Goal: Transaction & Acquisition: Download file/media

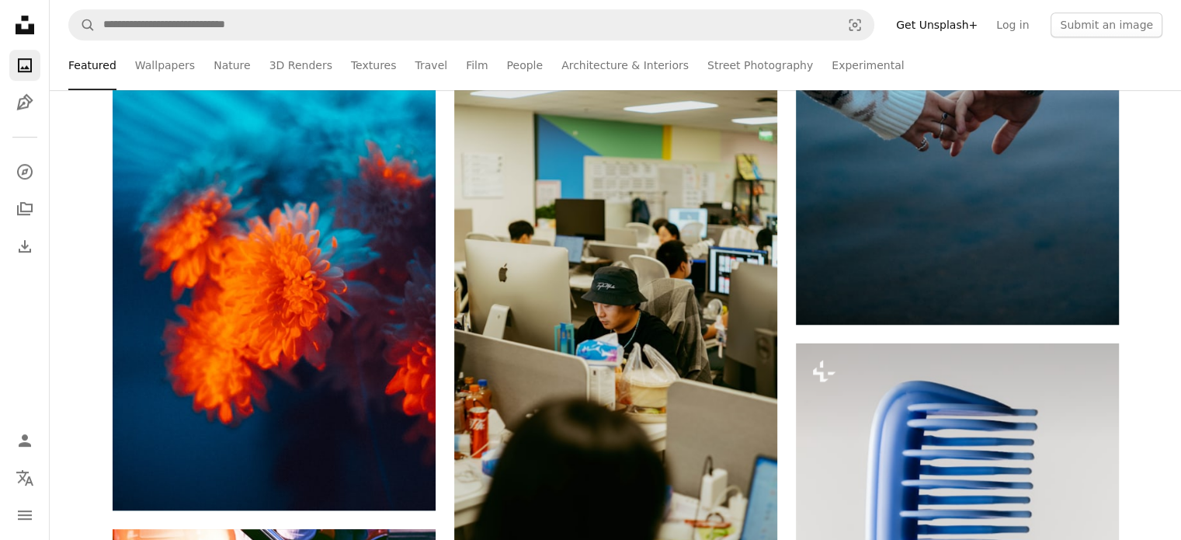
scroll to position [1087, 0]
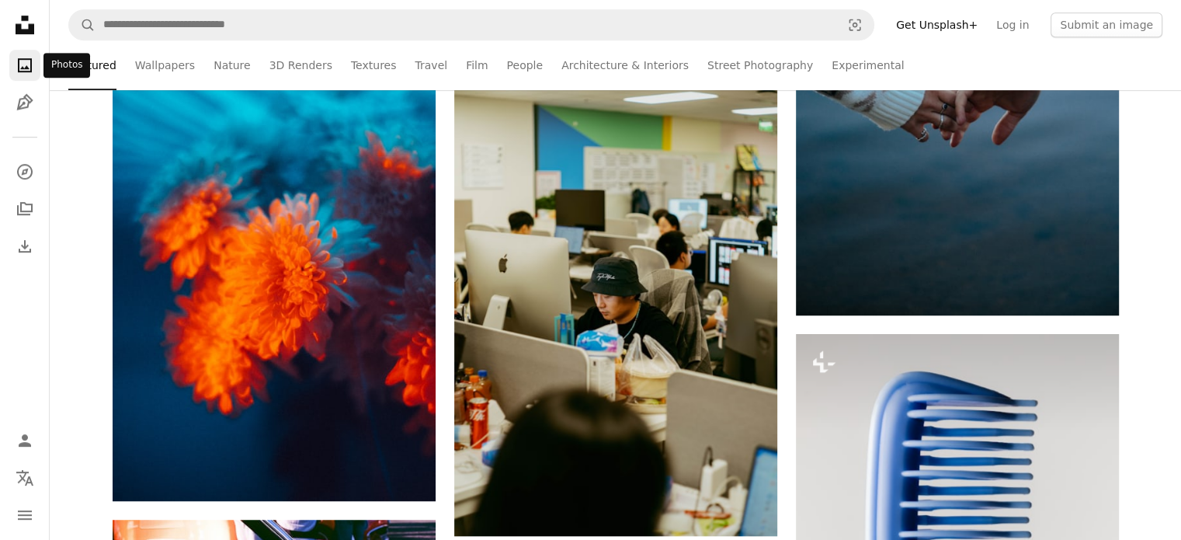
click at [22, 68] on icon "Photos" at bounding box center [25, 65] width 14 height 14
click at [25, 64] on icon "A photo" at bounding box center [25, 65] width 19 height 19
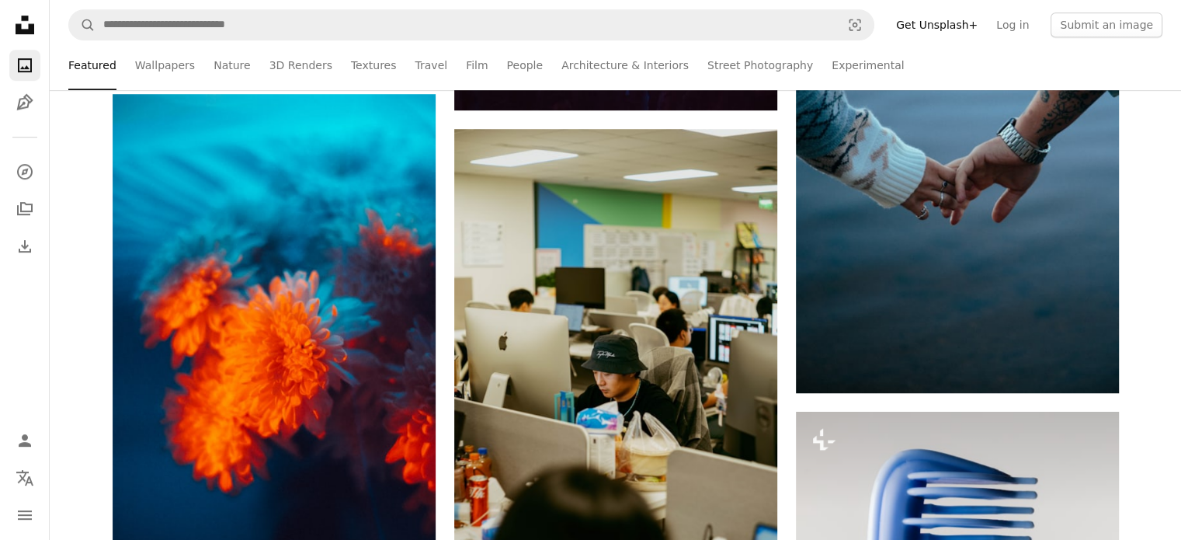
scroll to position [932, 0]
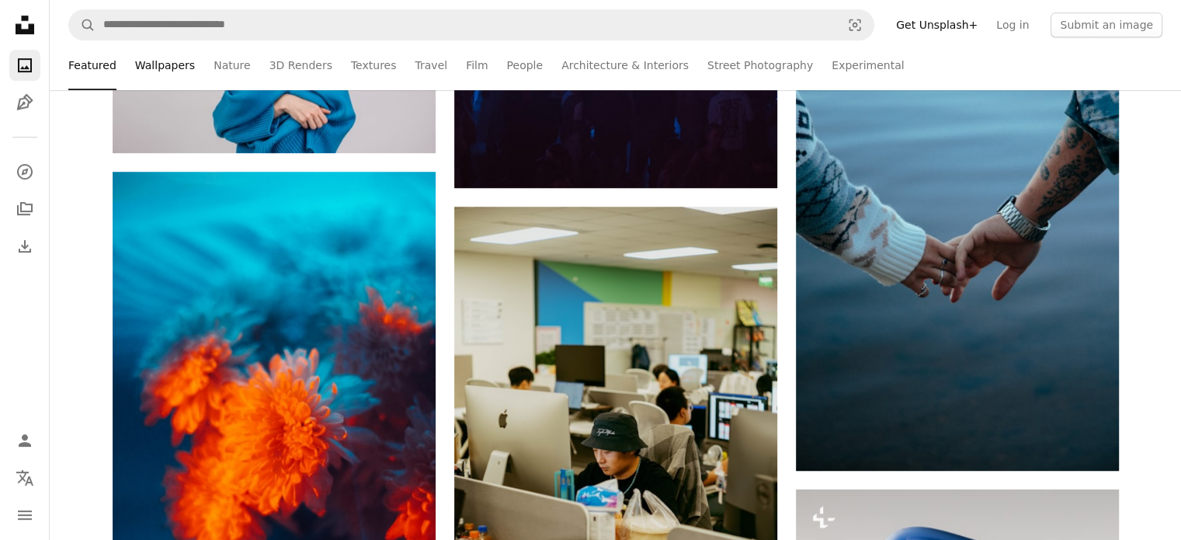
click at [182, 64] on link "Wallpapers" at bounding box center [165, 65] width 60 height 50
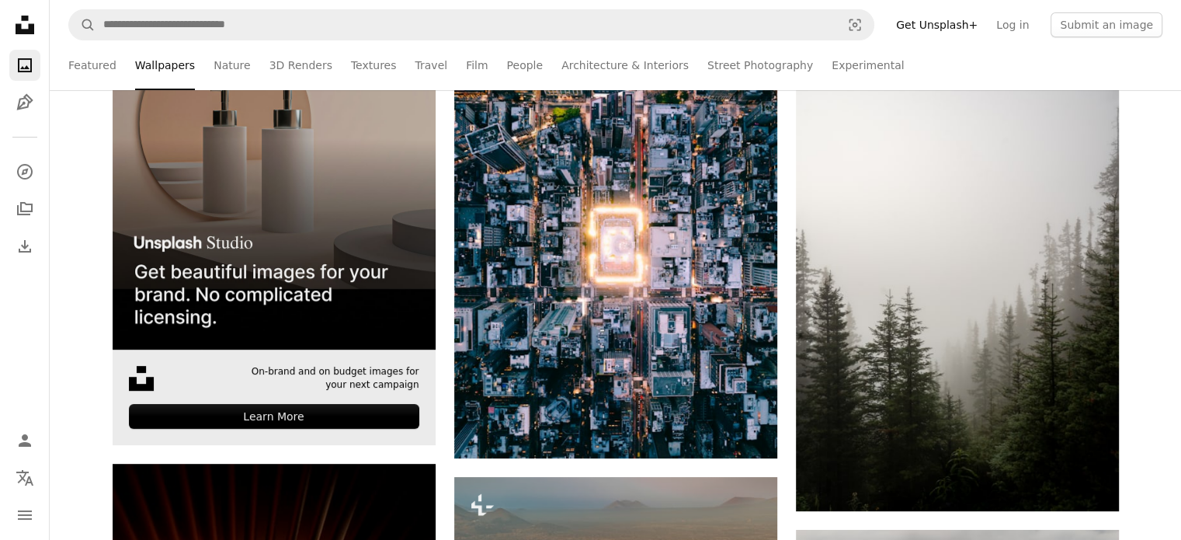
scroll to position [466, 0]
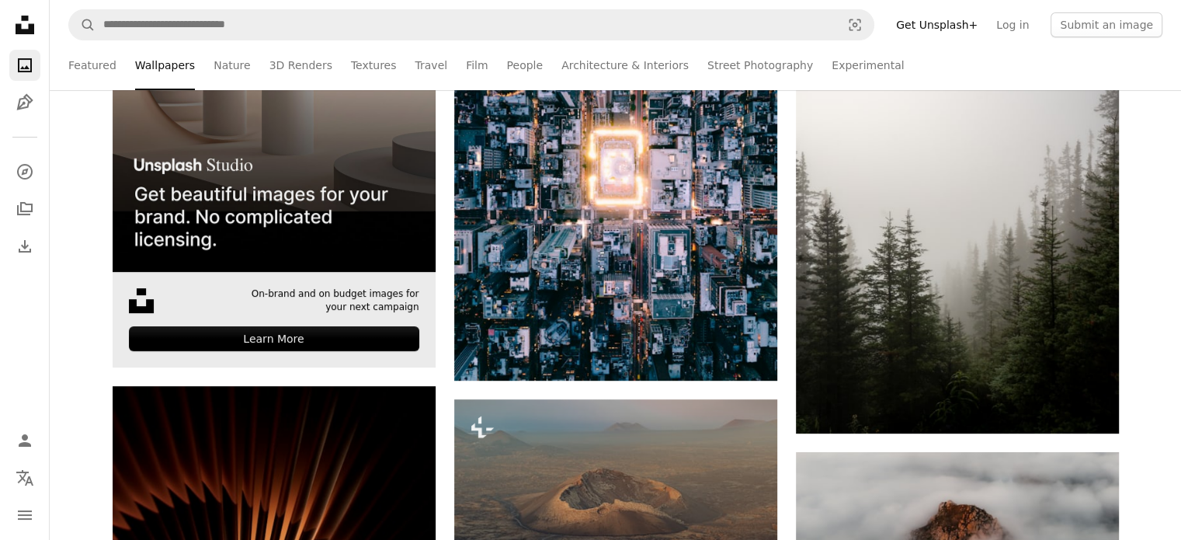
click at [272, 201] on img at bounding box center [274, 110] width 323 height 323
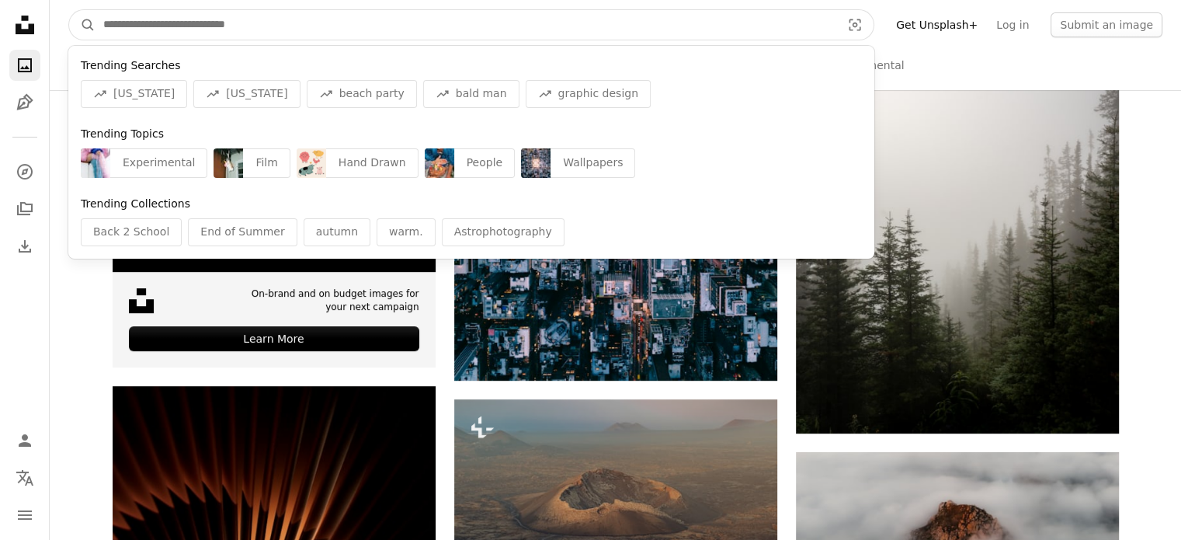
click at [137, 32] on input "Find visuals sitewide" at bounding box center [466, 25] width 741 height 30
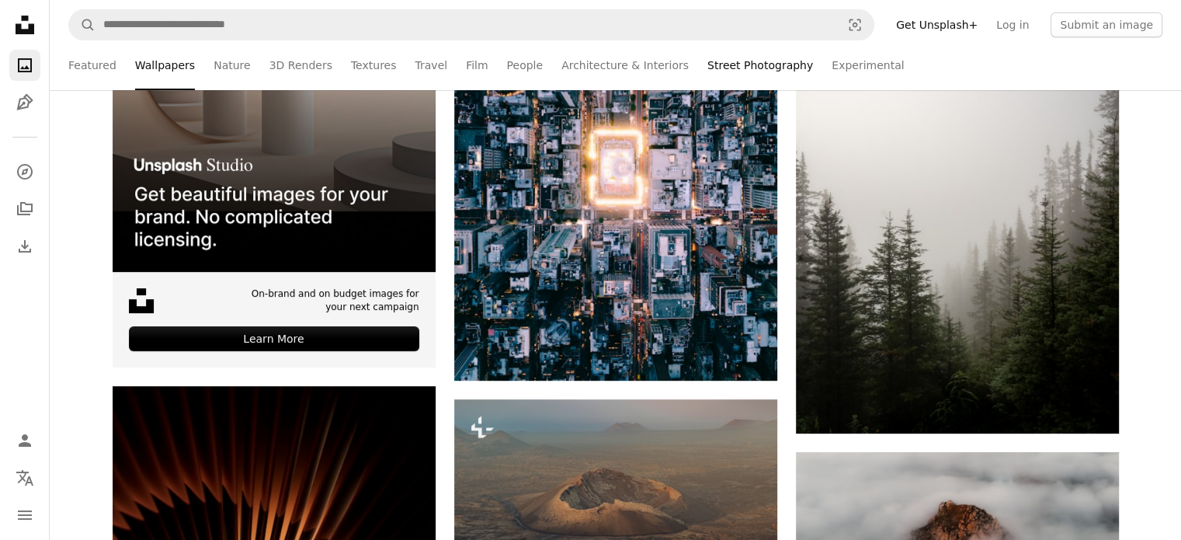
click at [707, 66] on link "Street Photography" at bounding box center [760, 65] width 106 height 50
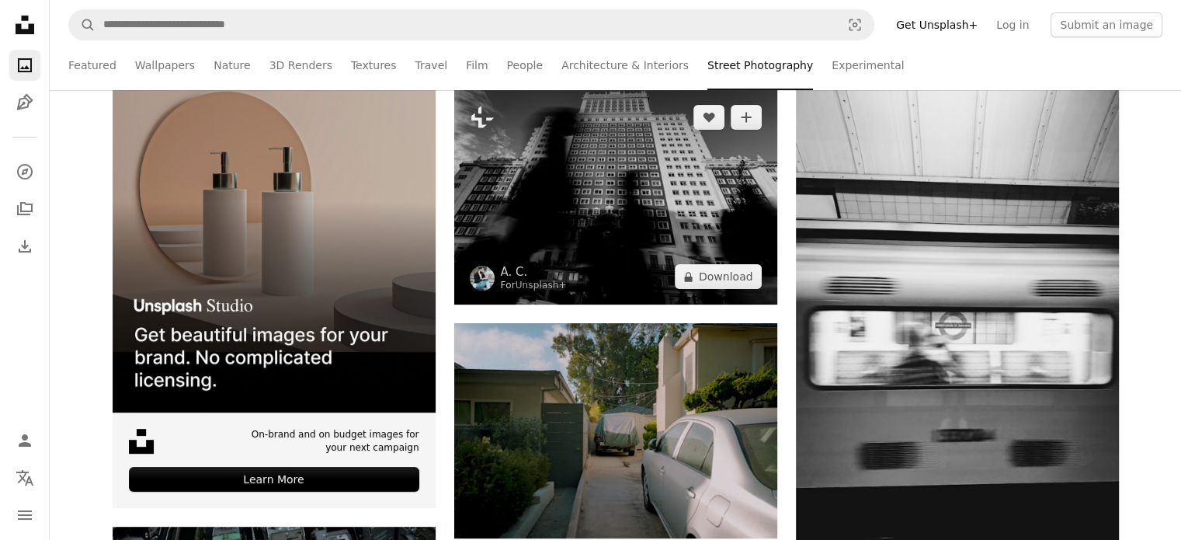
scroll to position [311, 0]
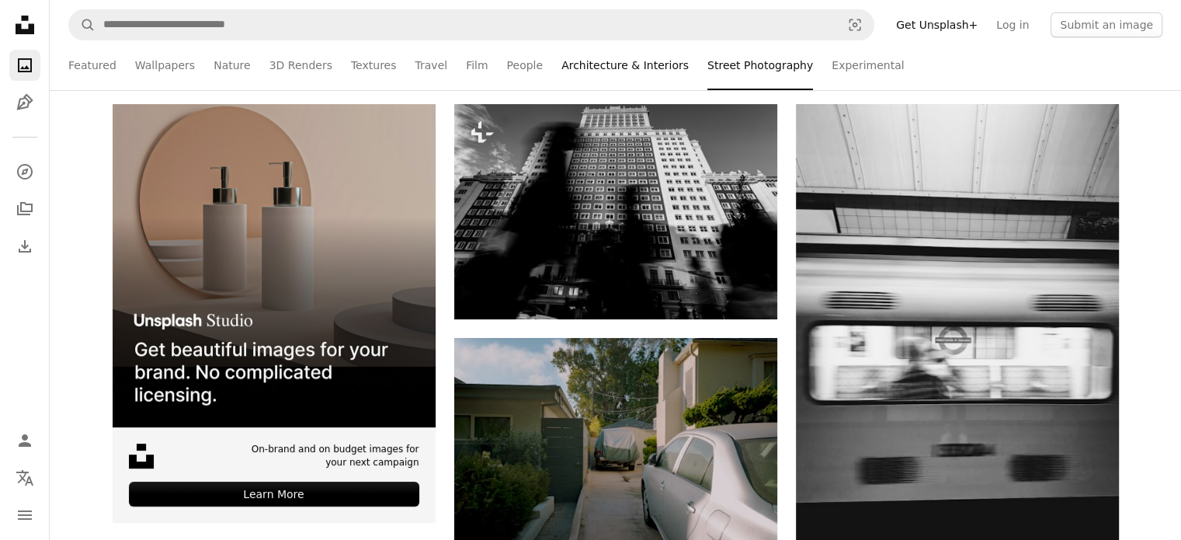
click at [561, 72] on link "Architecture & Interiors" at bounding box center [624, 65] width 127 height 50
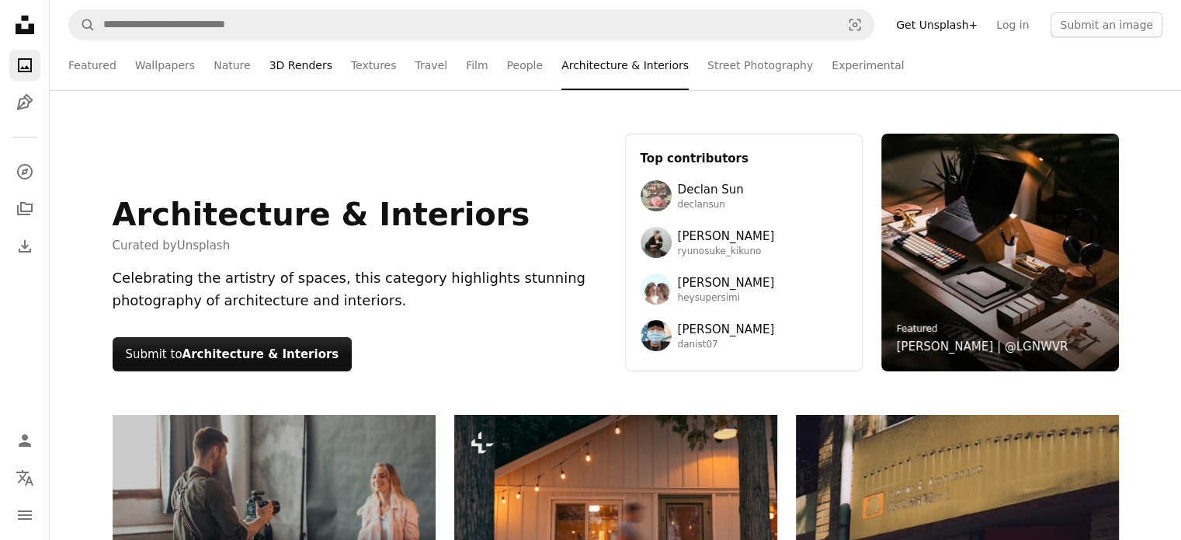
click at [287, 64] on link "3D Renders" at bounding box center [300, 65] width 63 height 50
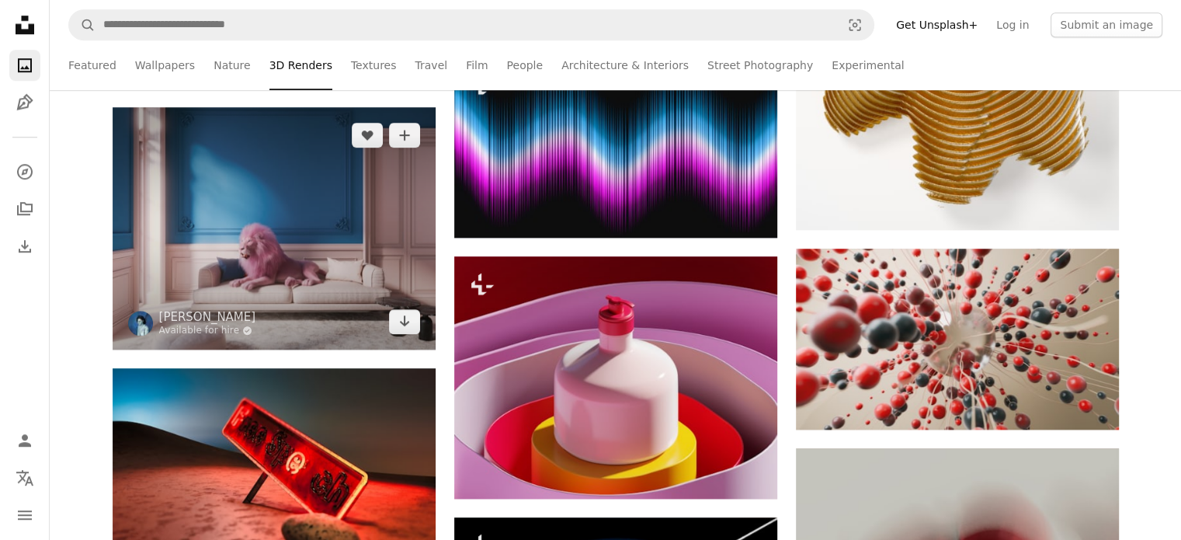
scroll to position [1398, 0]
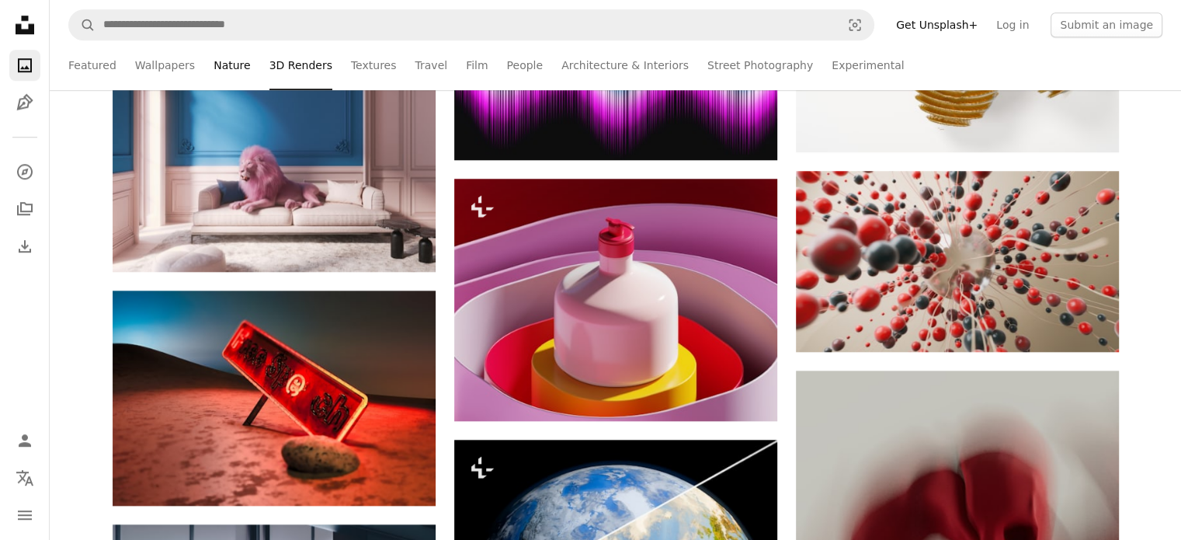
click at [214, 68] on link "Nature" at bounding box center [232, 65] width 36 height 50
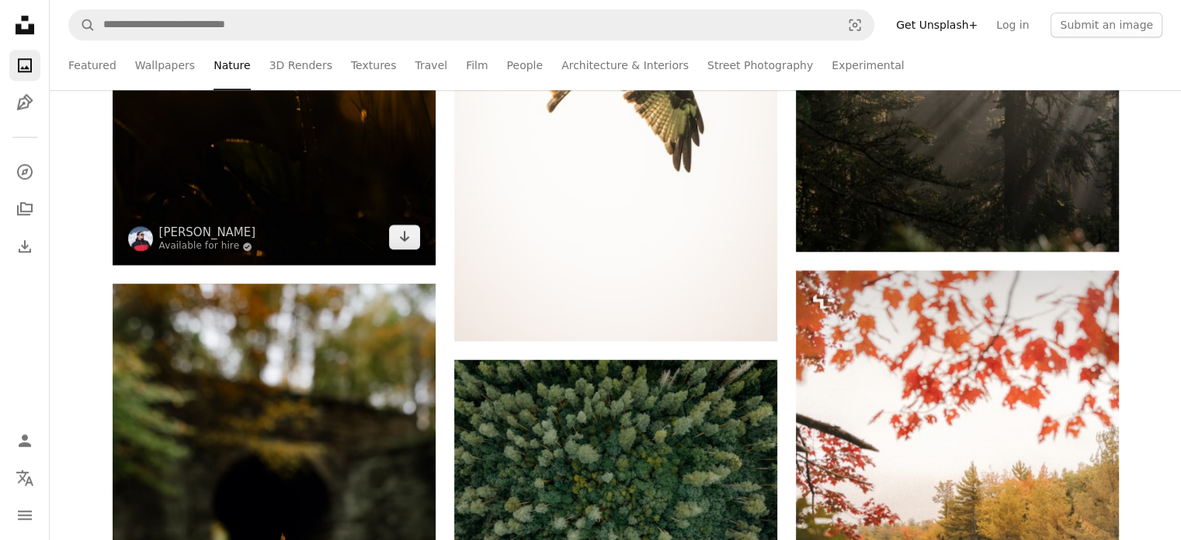
scroll to position [1553, 0]
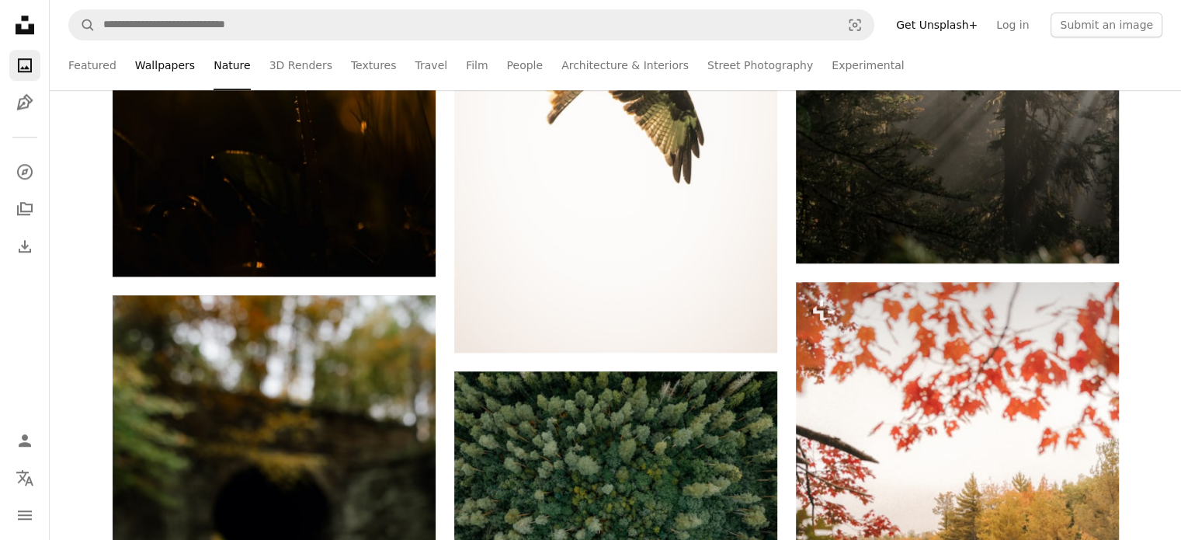
click at [172, 64] on link "Wallpapers" at bounding box center [165, 65] width 60 height 50
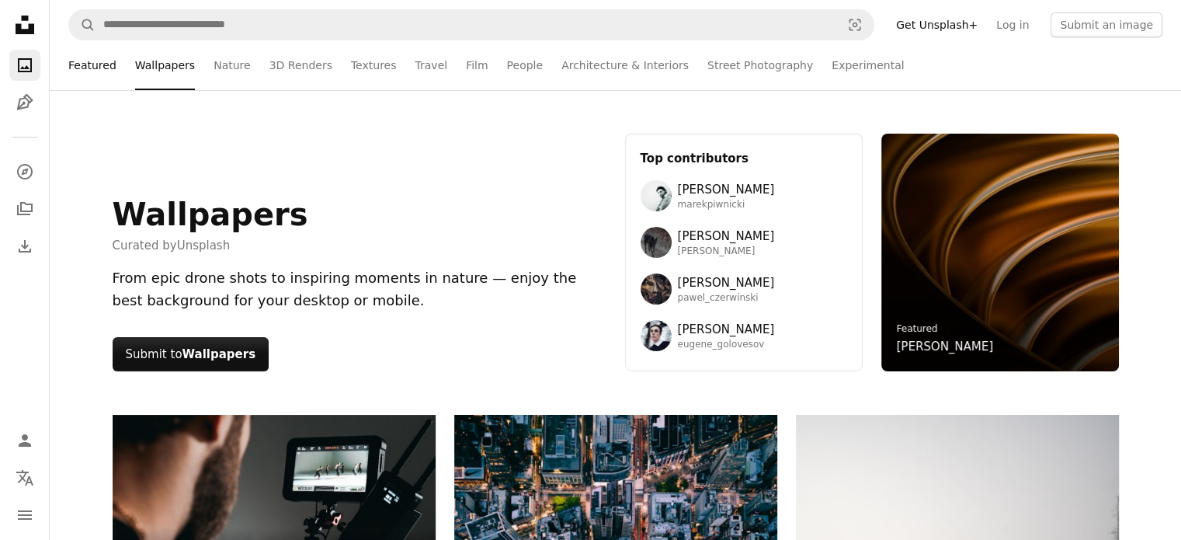
click at [81, 62] on link "Featured" at bounding box center [92, 65] width 48 height 50
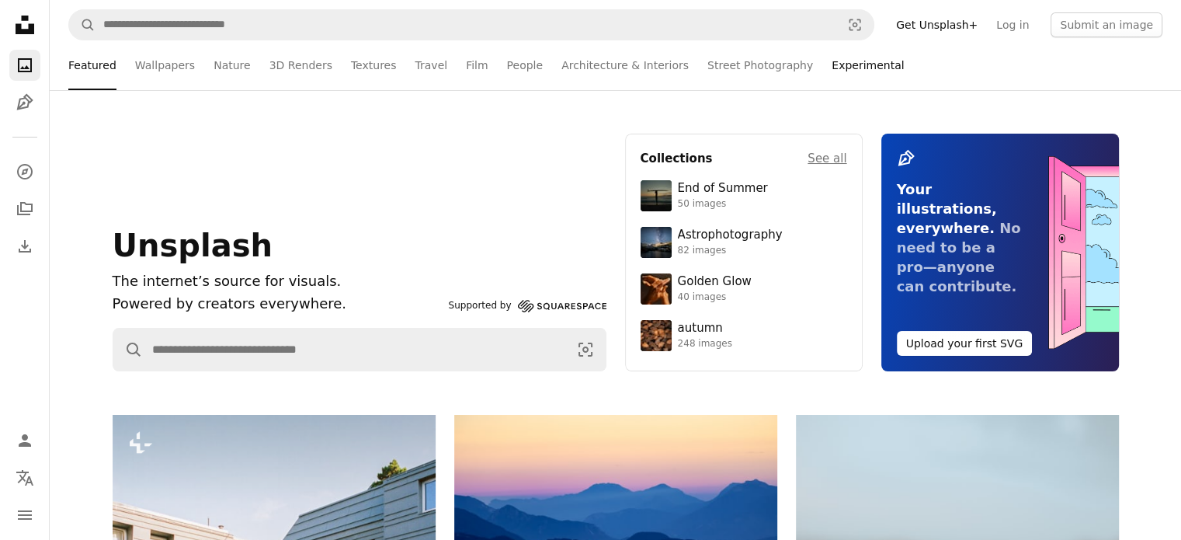
click at [832, 62] on link "Experimental" at bounding box center [868, 65] width 72 height 50
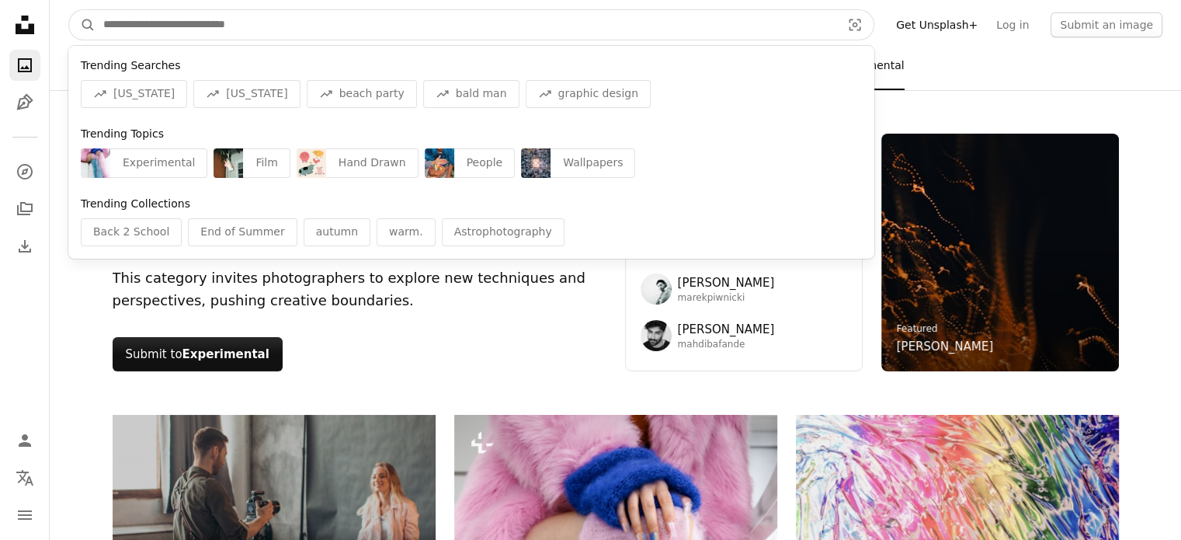
click at [264, 31] on input "Find visuals sitewide" at bounding box center [466, 25] width 741 height 30
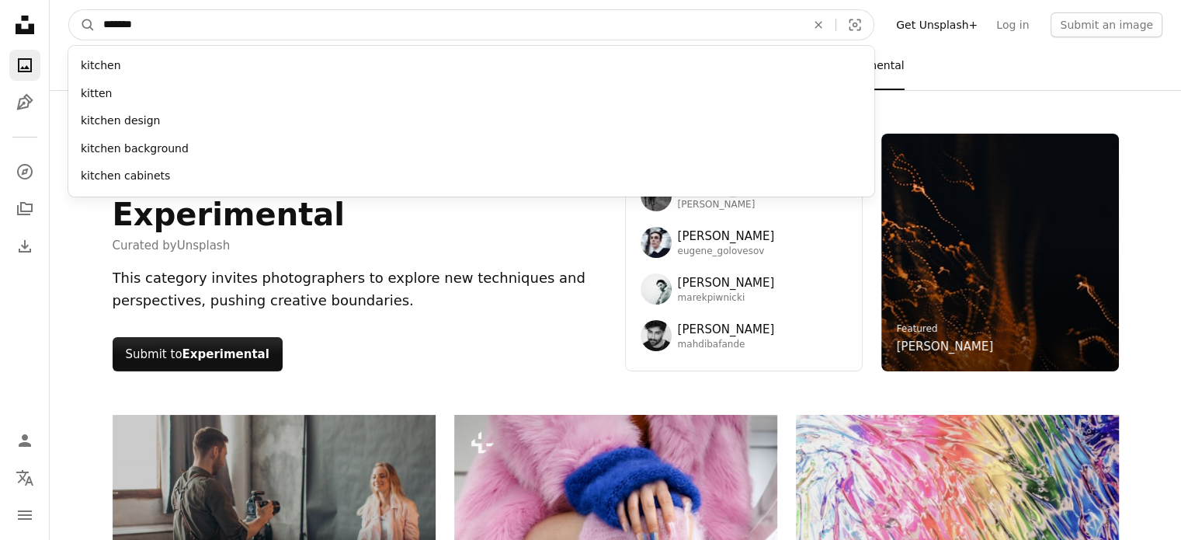
type input "*******"
click at [69, 10] on button "A magnifying glass" at bounding box center [82, 25] width 26 height 30
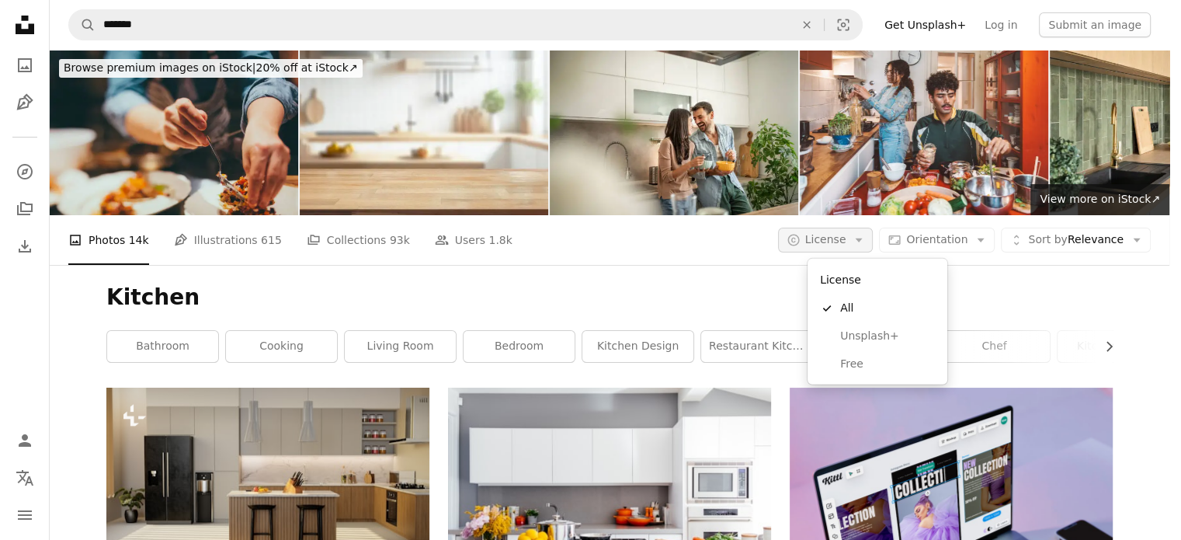
click at [866, 241] on icon "Arrow down" at bounding box center [859, 240] width 14 height 14
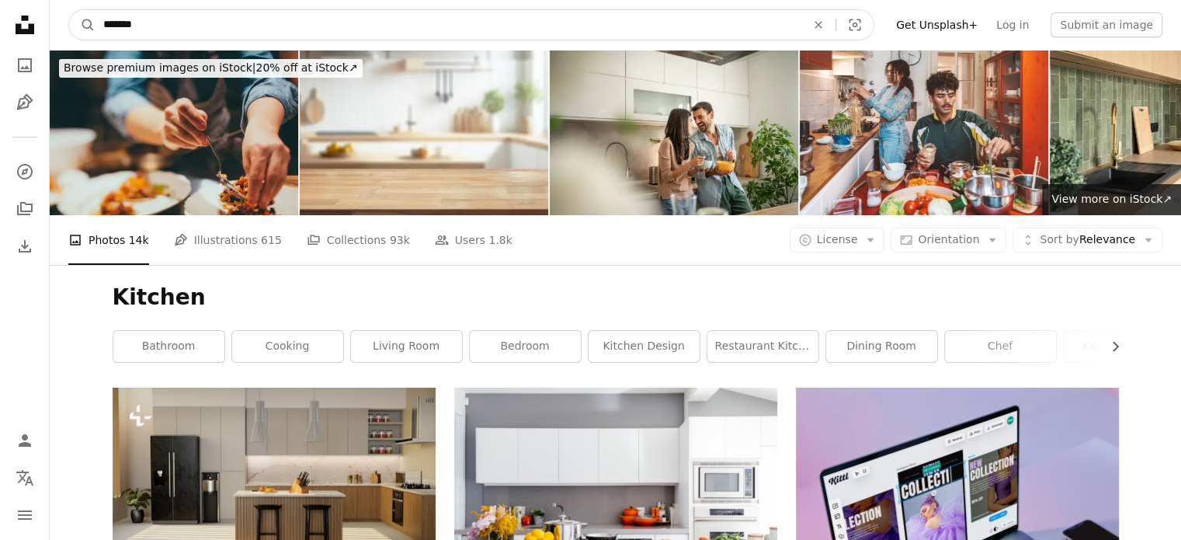
click at [154, 21] on input "*******" at bounding box center [449, 25] width 706 height 30
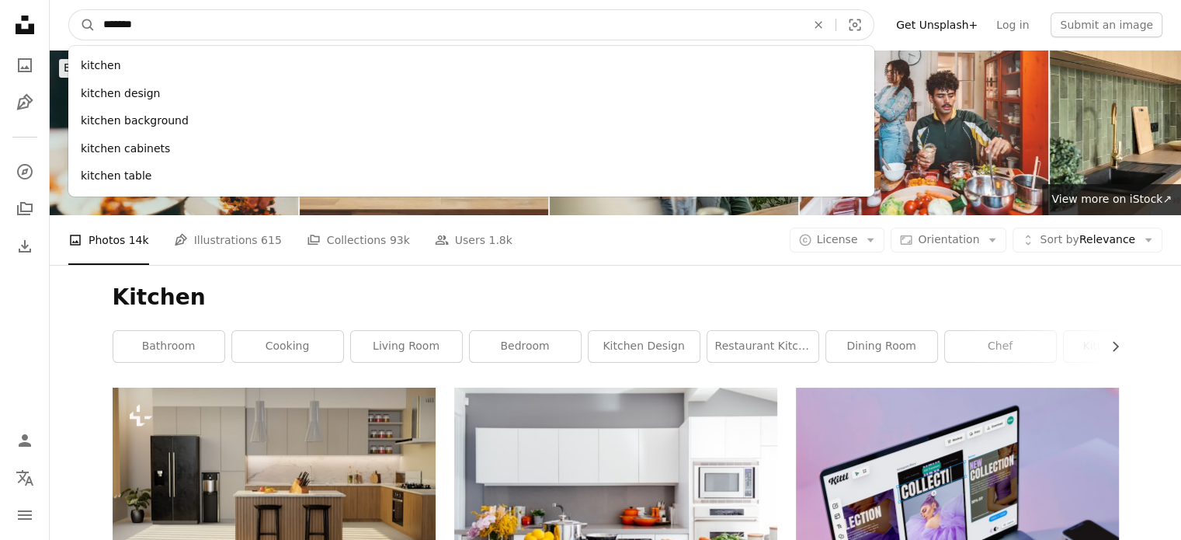
click at [154, 21] on input "*******" at bounding box center [449, 25] width 706 height 30
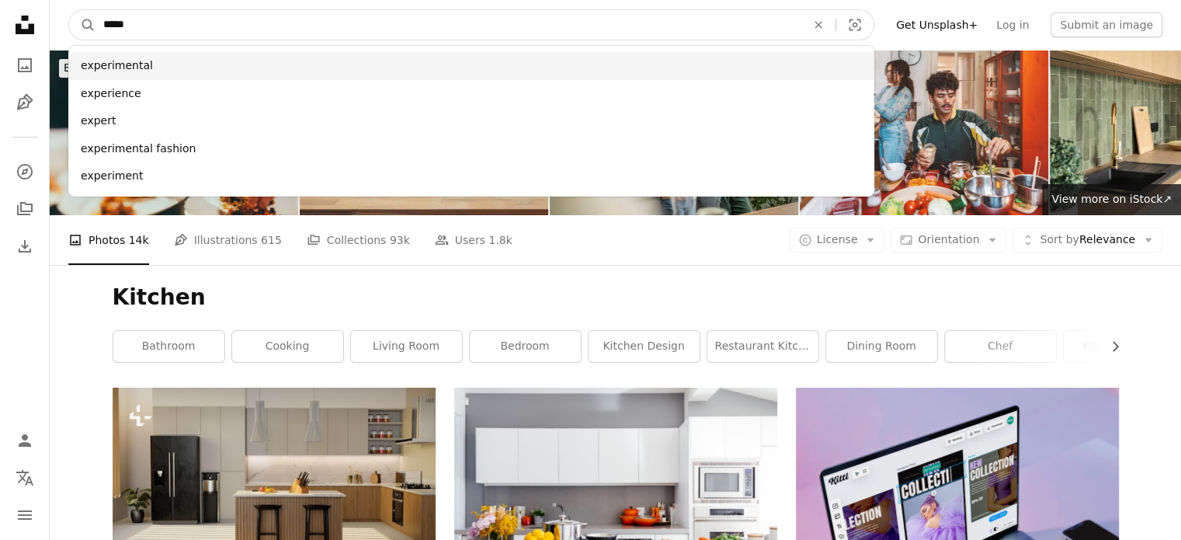
type input "*****"
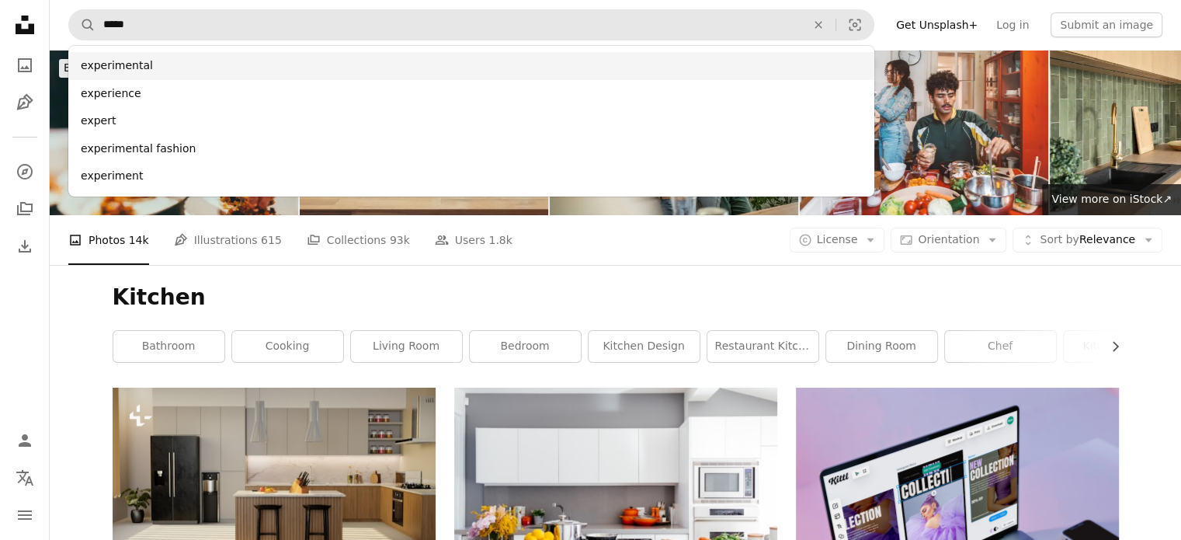
click at [137, 57] on div "experimental" at bounding box center [471, 66] width 806 height 28
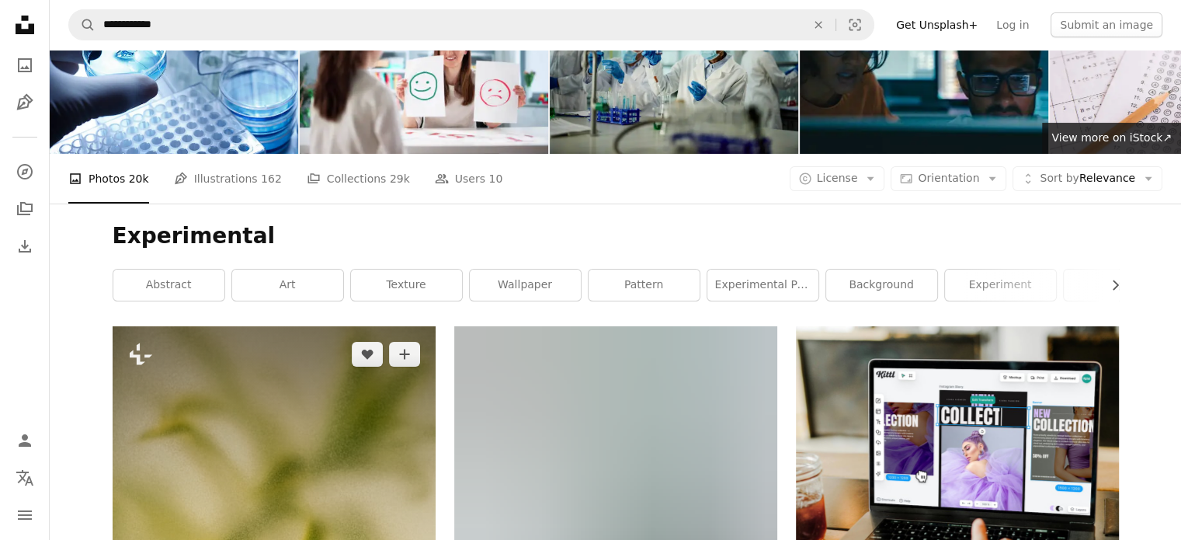
scroll to position [78, 0]
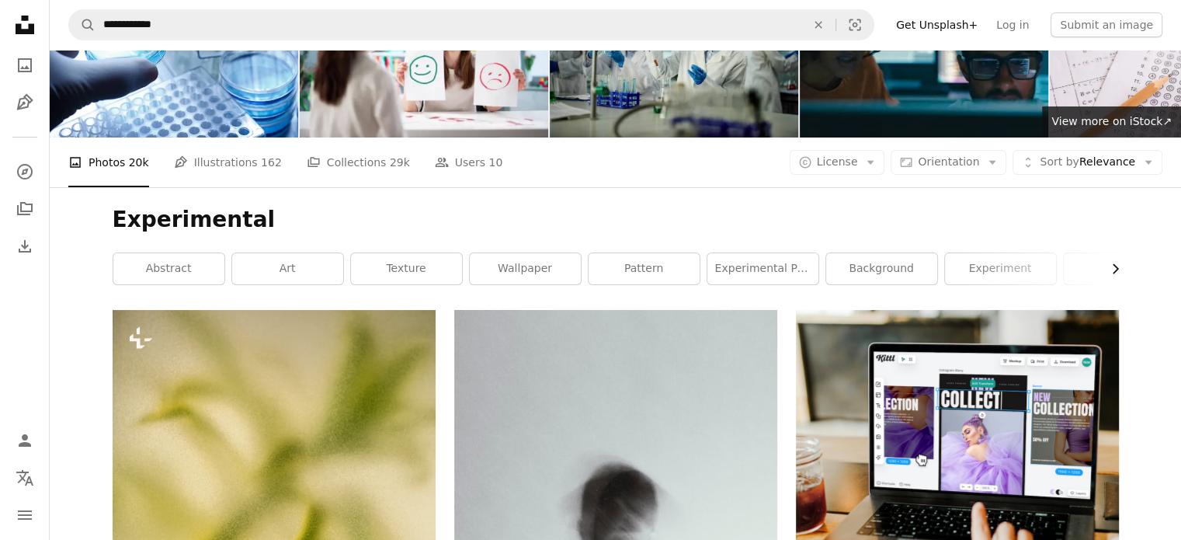
click at [1112, 266] on icon "Chevron right" at bounding box center [1115, 269] width 16 height 16
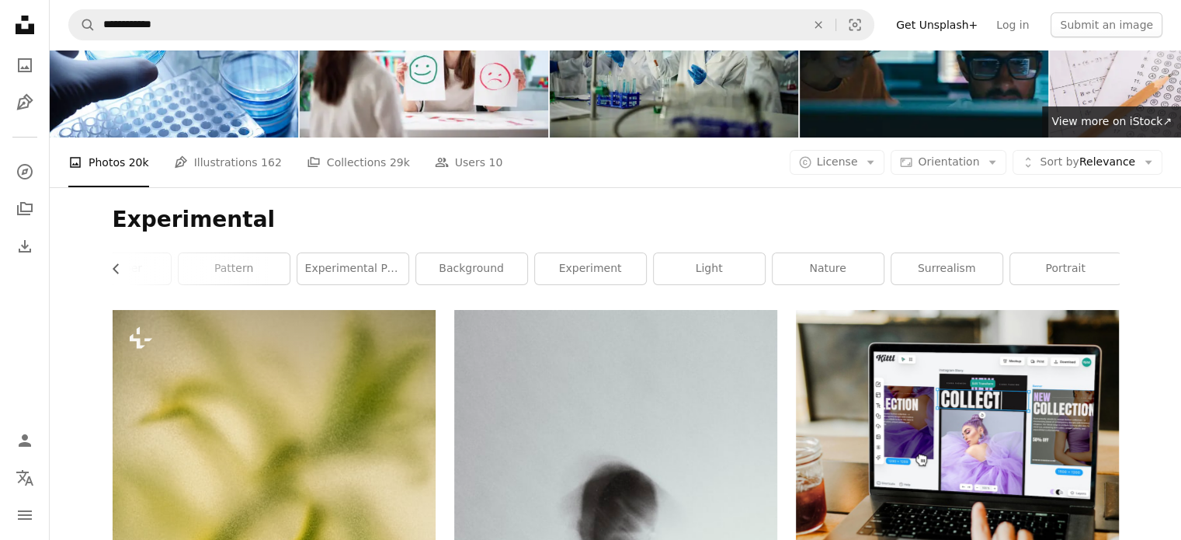
scroll to position [0, 413]
click at [1112, 267] on link "portrait" at bounding box center [1062, 268] width 111 height 31
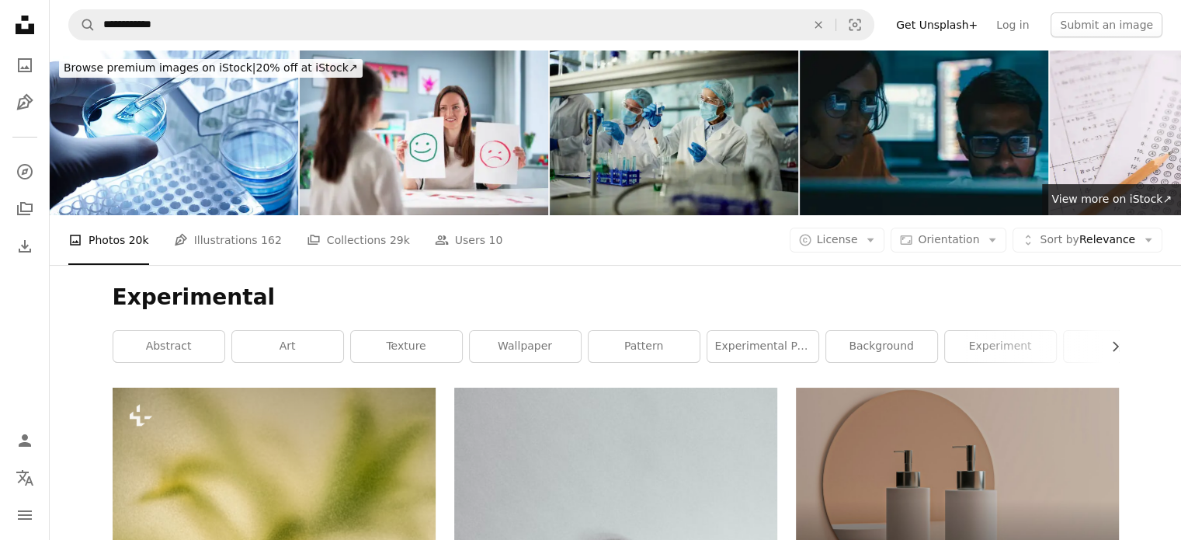
click at [30, 30] on icon at bounding box center [25, 25] width 19 height 19
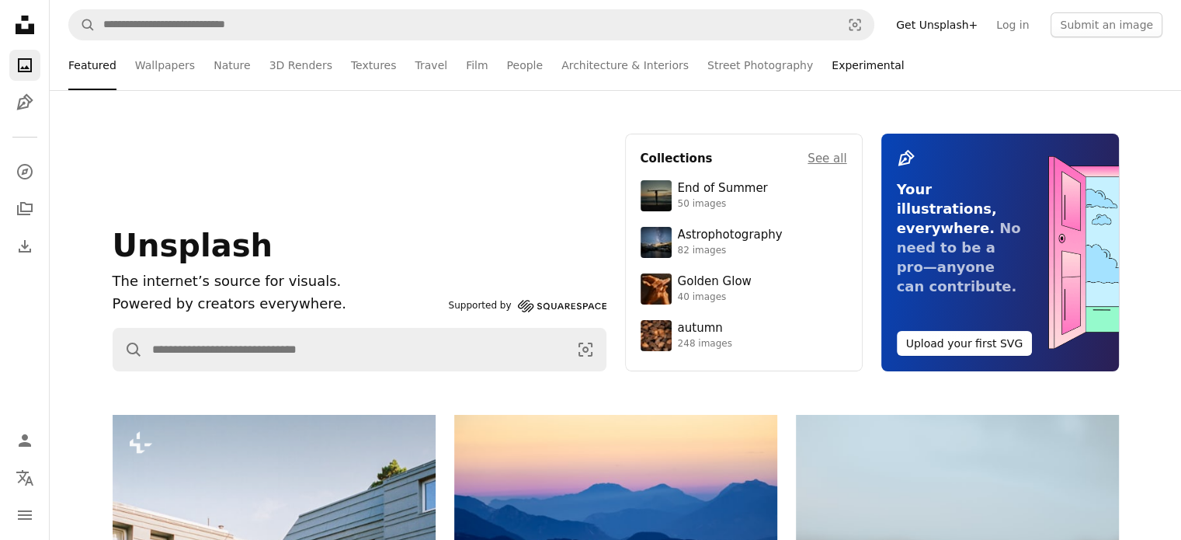
click at [832, 71] on link "Experimental" at bounding box center [868, 65] width 72 height 50
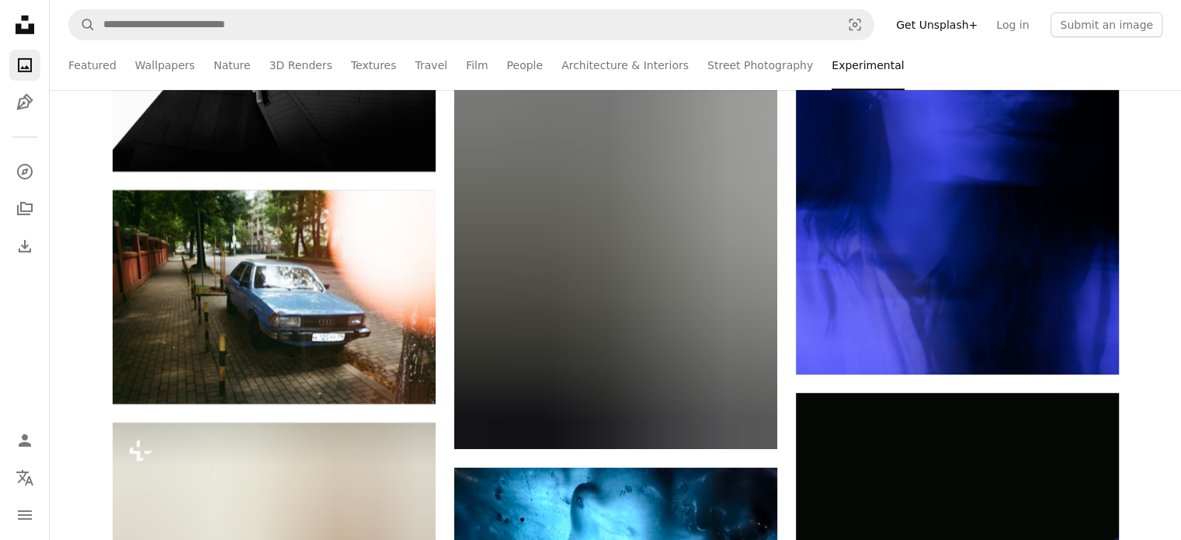
scroll to position [11026, 0]
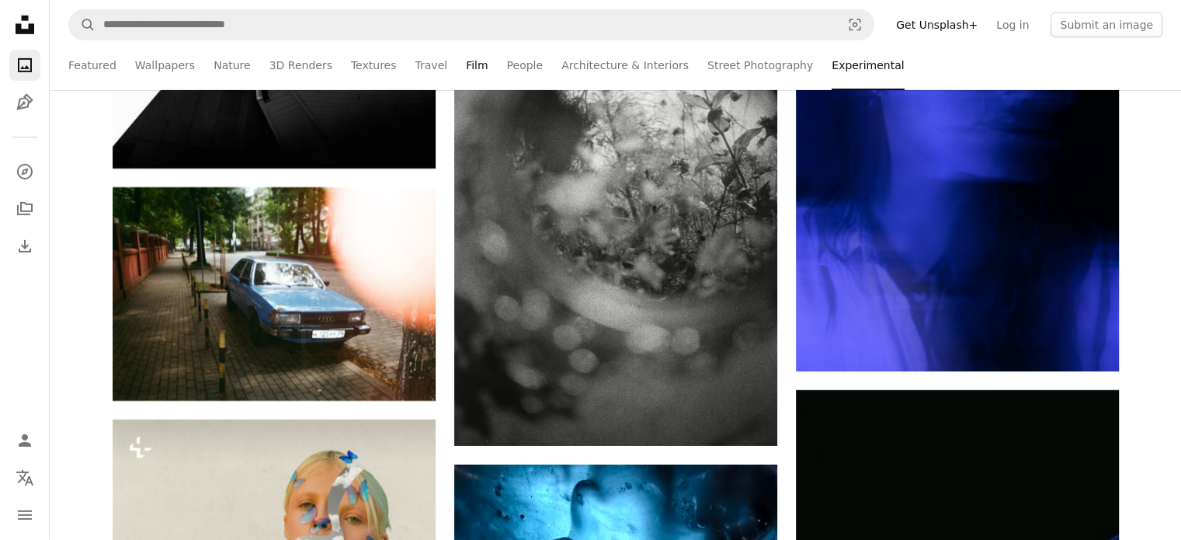
click at [466, 64] on link "Film" at bounding box center [477, 65] width 22 height 50
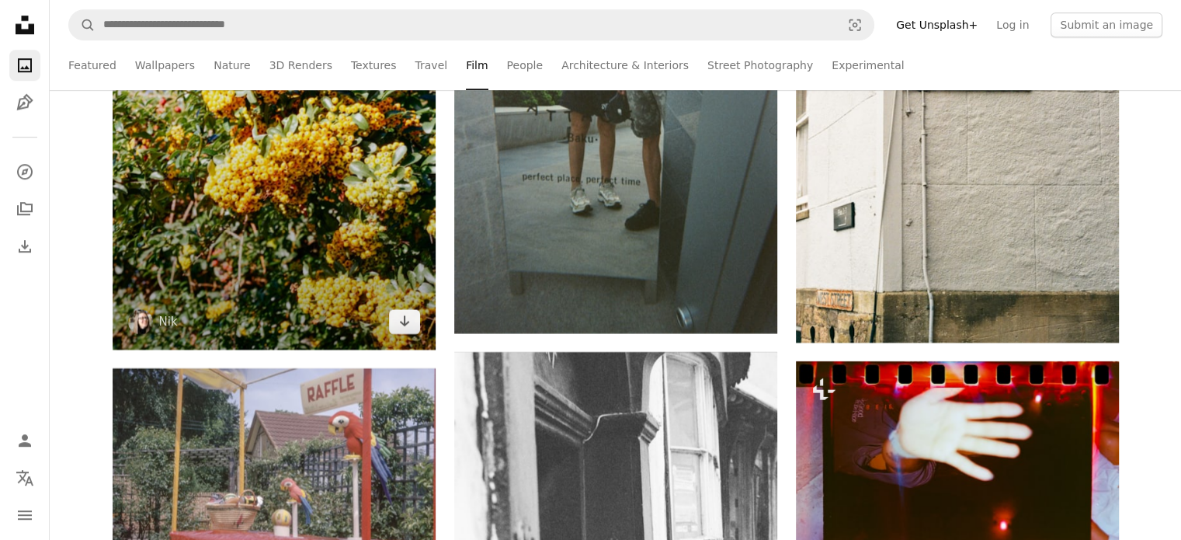
scroll to position [7066, 0]
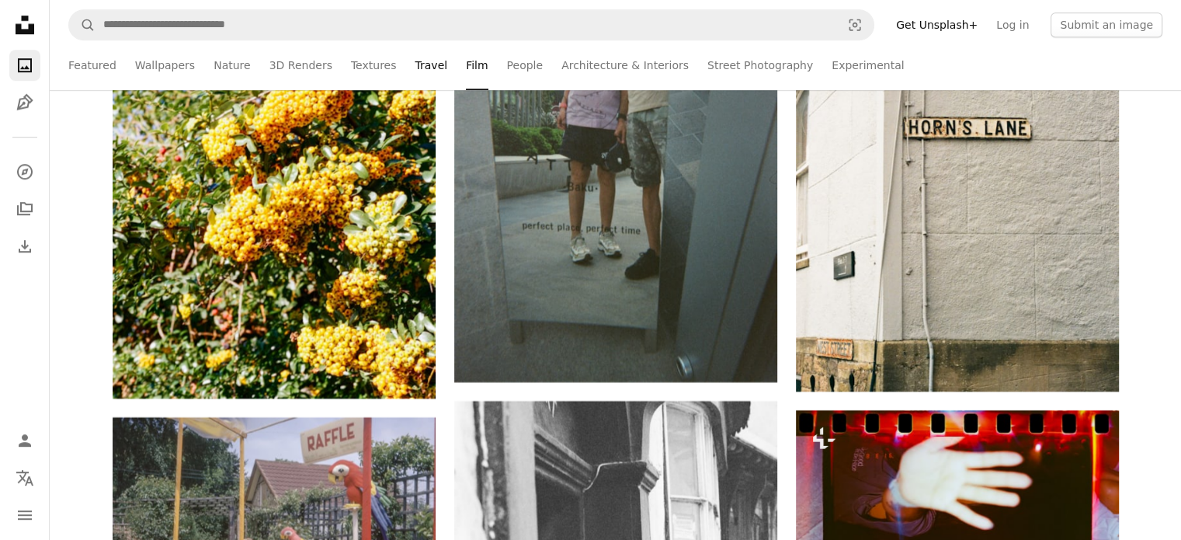
click at [415, 60] on link "Travel" at bounding box center [431, 65] width 33 height 50
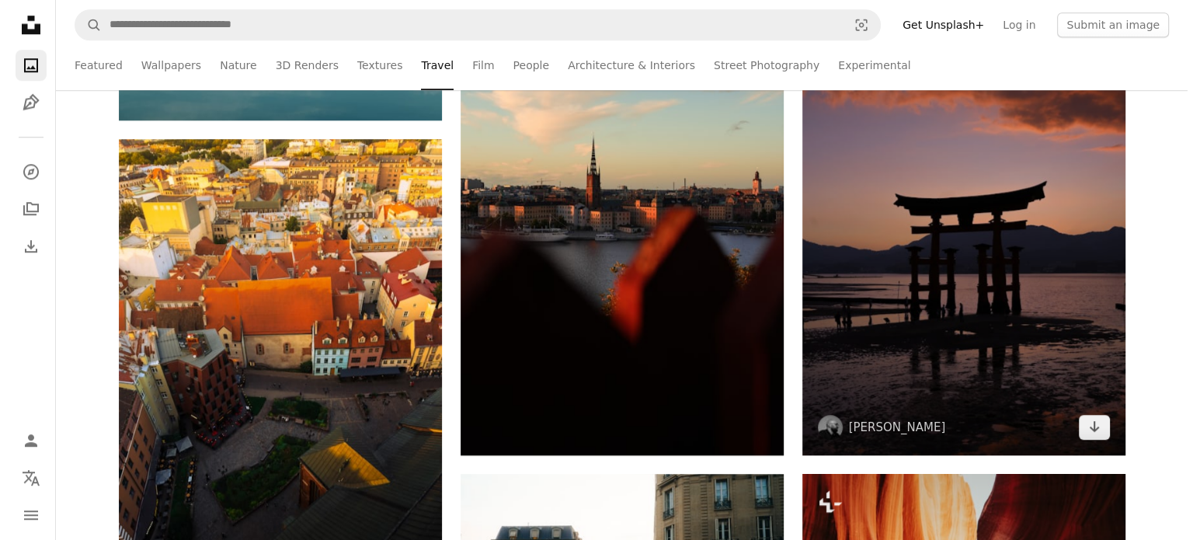
scroll to position [1475, 0]
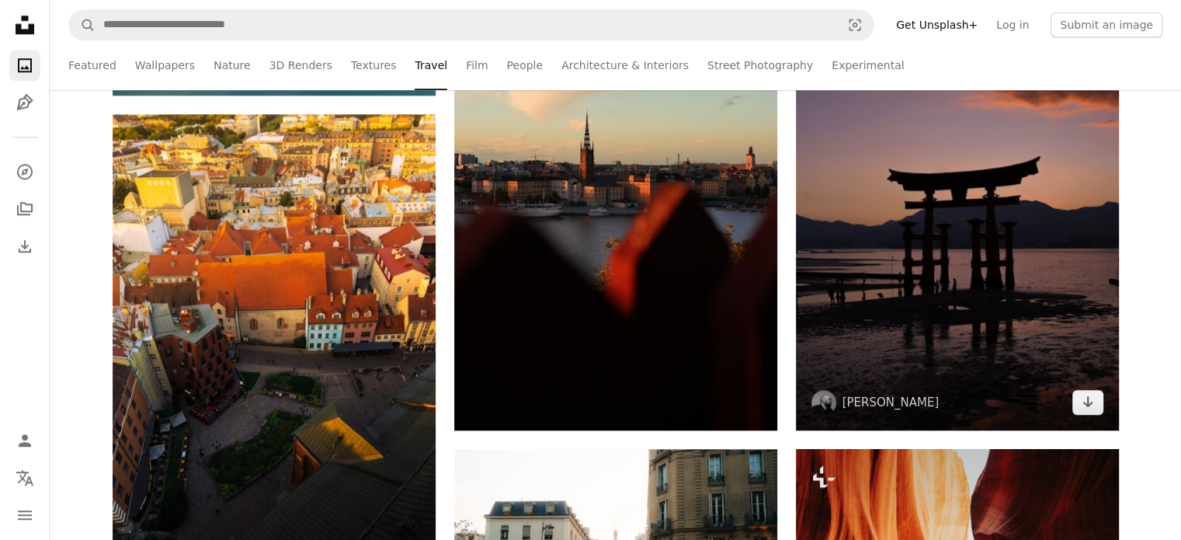
click at [934, 234] on img at bounding box center [957, 188] width 323 height 485
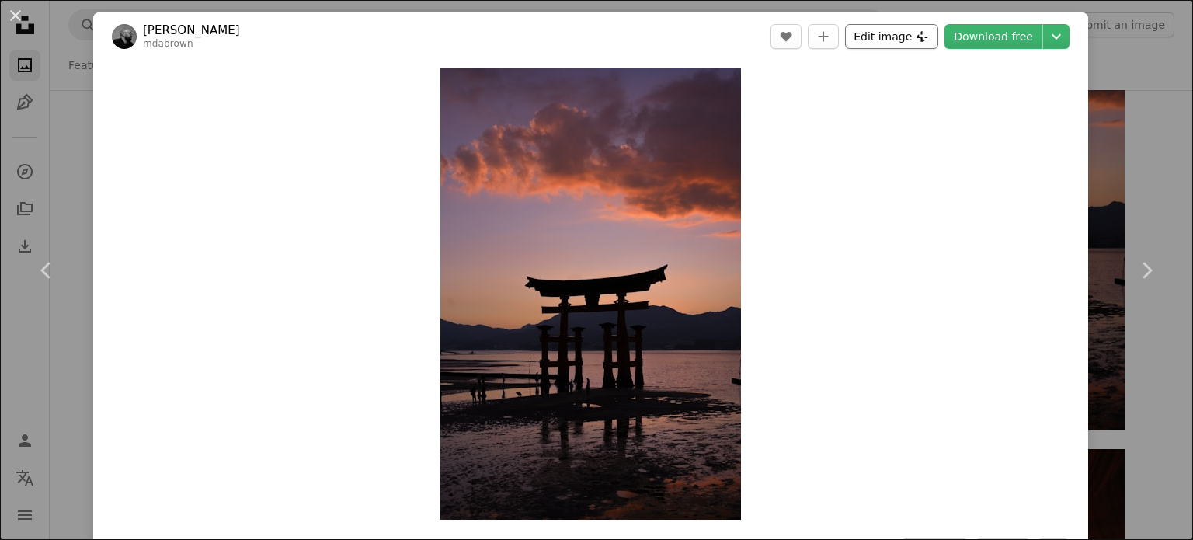
click at [888, 41] on button "Edit image Plus sign for Unsplash+" at bounding box center [891, 36] width 93 height 25
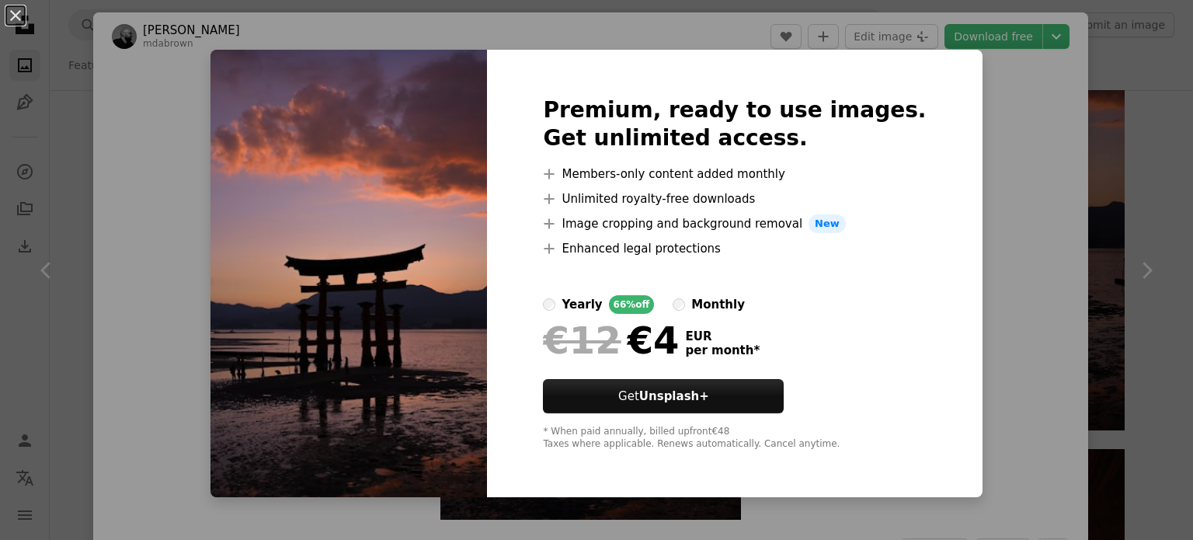
click at [963, 209] on div "An X shape Premium, ready to use images. Get unlimited access. A plus sign Memb…" at bounding box center [596, 270] width 1193 height 540
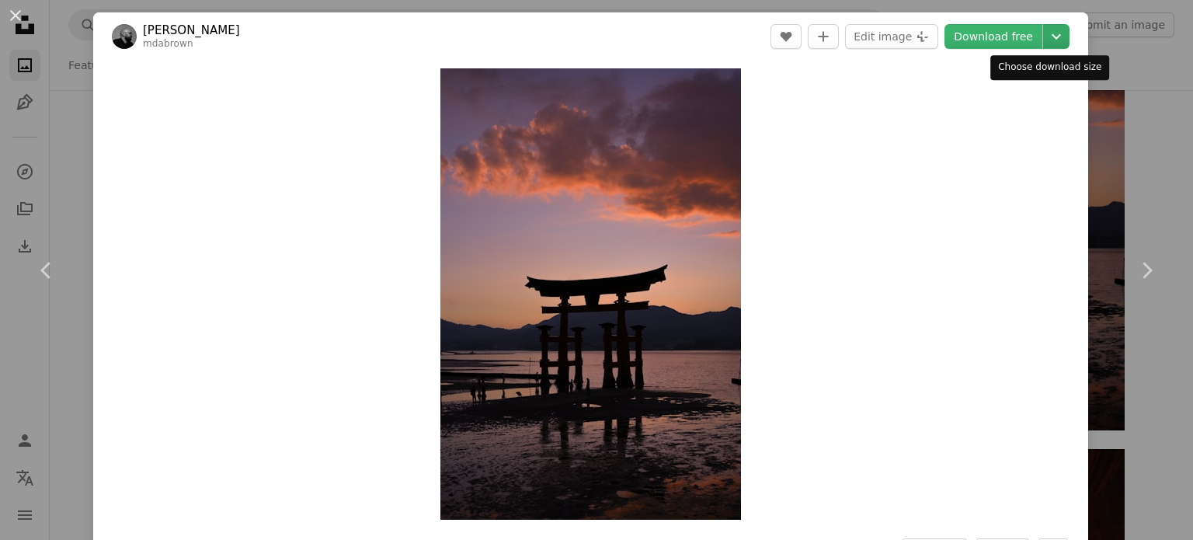
click at [1044, 40] on icon "Chevron down" at bounding box center [1056, 36] width 25 height 19
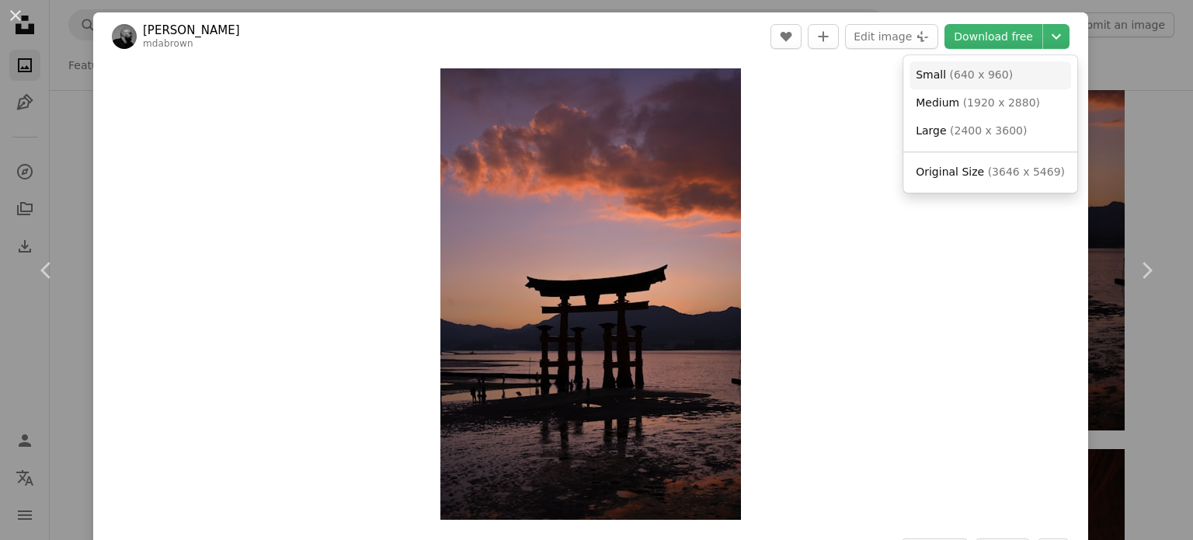
click at [931, 78] on span "Small" at bounding box center [930, 74] width 30 height 12
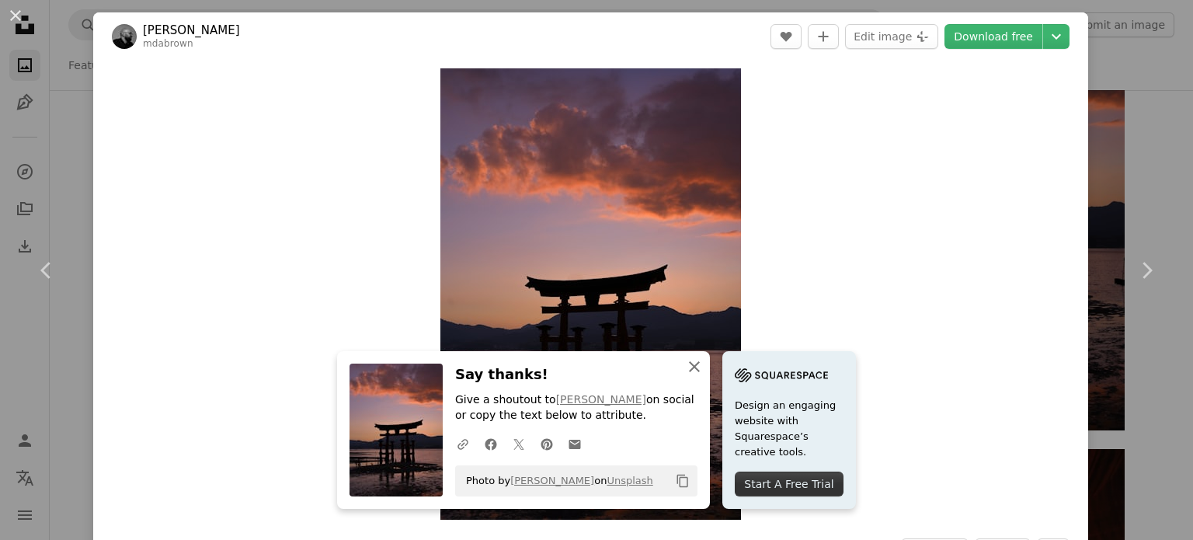
click at [690, 367] on icon "button" at bounding box center [694, 366] width 11 height 11
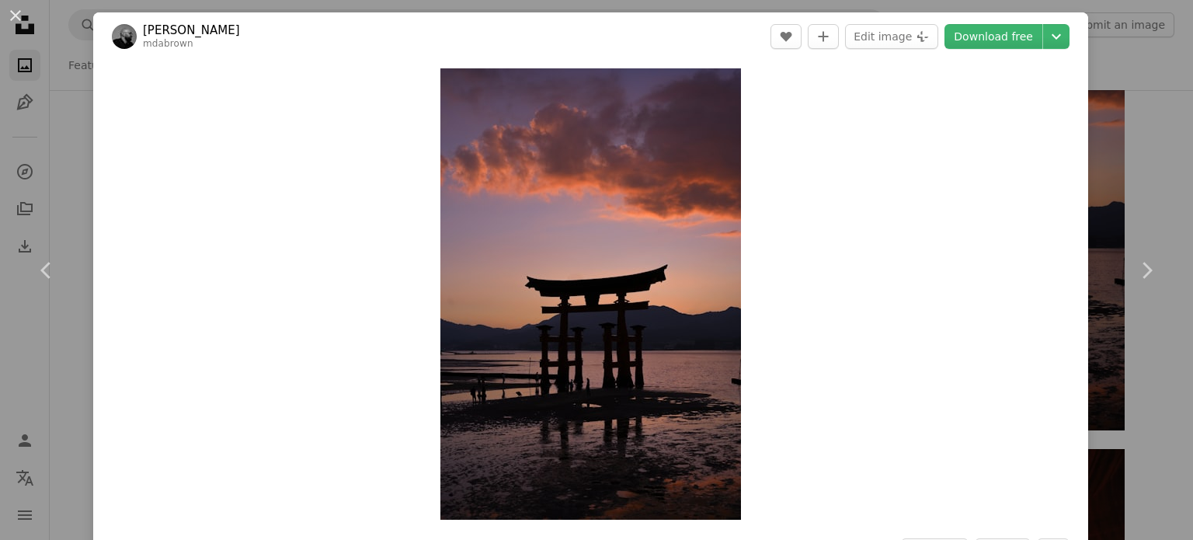
click at [1110, 61] on div "An X shape Chevron left Chevron right [PERSON_NAME] mdabrown A heart A plus sig…" at bounding box center [596, 270] width 1193 height 540
